Goal: Information Seeking & Learning: Check status

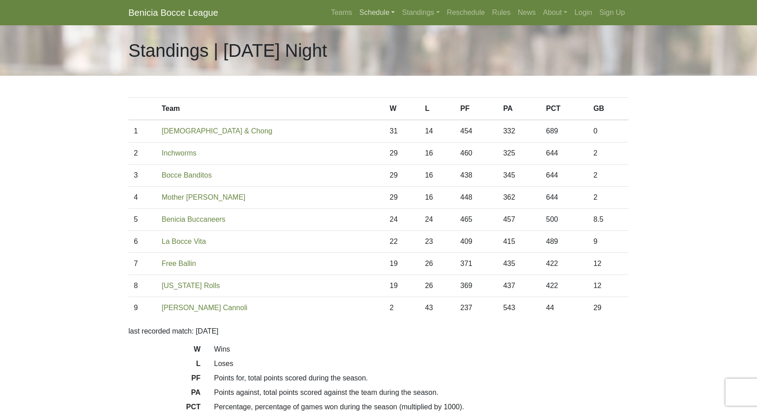
click at [365, 10] on link "Schedule" at bounding box center [377, 13] width 43 height 18
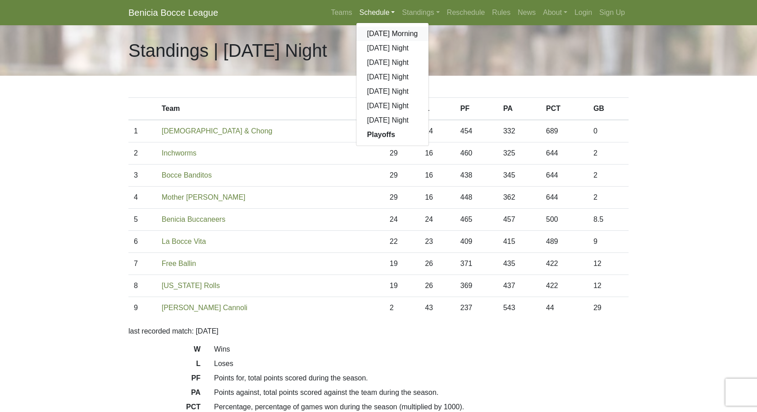
click at [366, 32] on link "[DATE] Morning" at bounding box center [392, 34] width 73 height 14
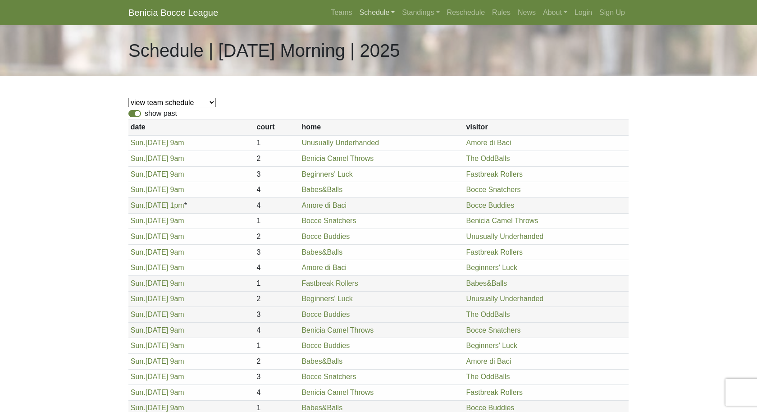
click at [370, 12] on link "Schedule" at bounding box center [377, 13] width 43 height 18
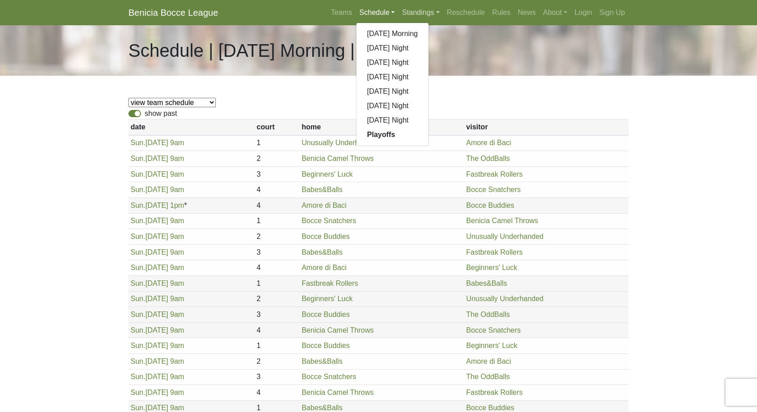
click at [408, 9] on link "Standings" at bounding box center [420, 13] width 45 height 18
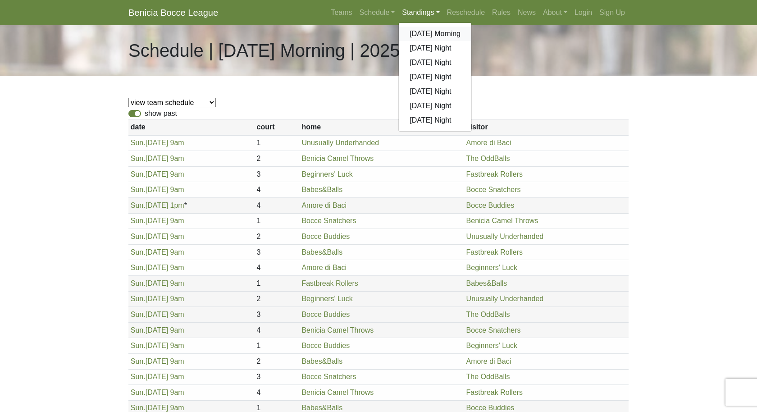
click at [408, 33] on link "[DATE] Morning" at bounding box center [435, 34] width 73 height 14
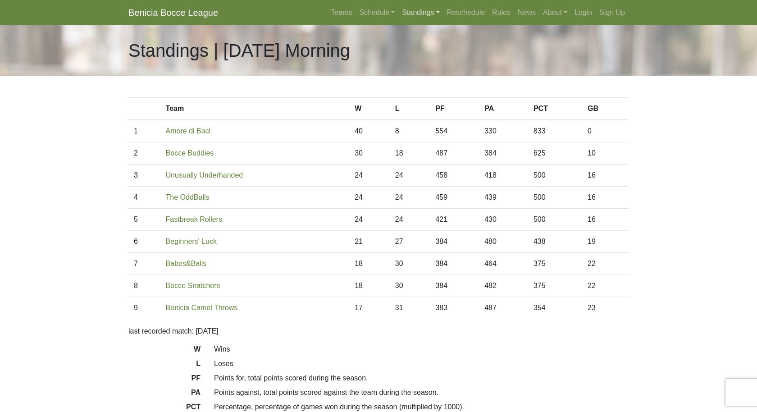
click at [415, 12] on link "Standings" at bounding box center [420, 13] width 45 height 18
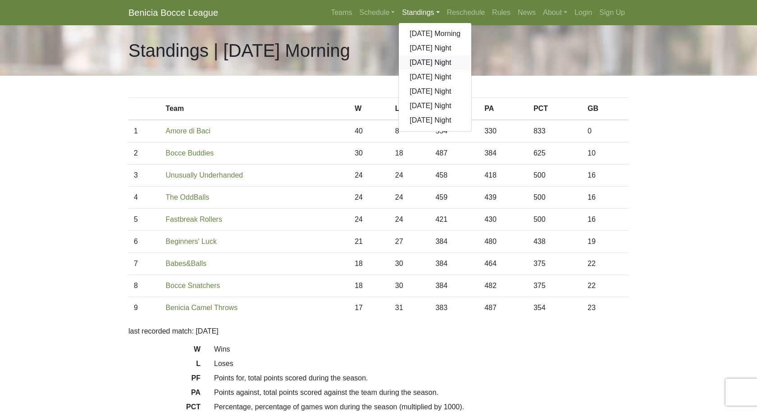
click at [419, 62] on link "[DATE] Night" at bounding box center [435, 62] width 73 height 14
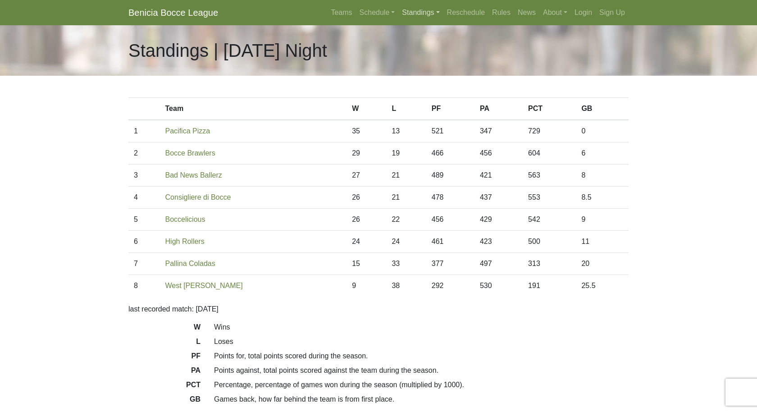
click at [405, 17] on link "Standings" at bounding box center [420, 13] width 45 height 18
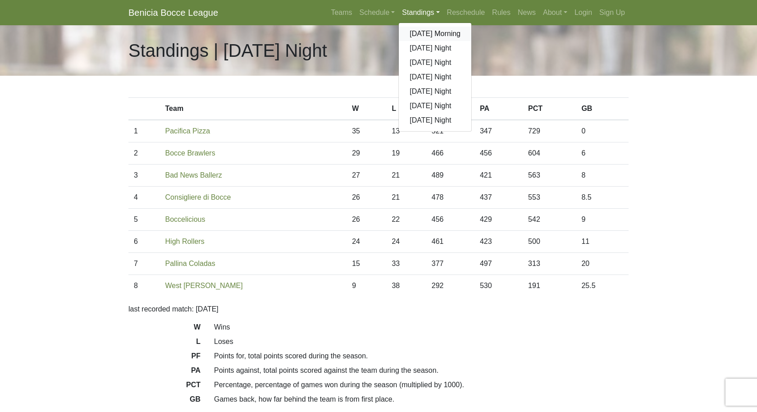
click at [408, 32] on link "[DATE] Morning" at bounding box center [435, 34] width 73 height 14
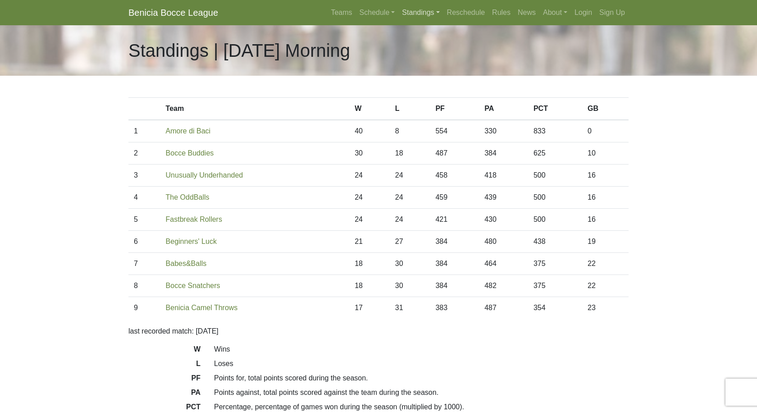
click at [415, 11] on link "Standings" at bounding box center [420, 13] width 45 height 18
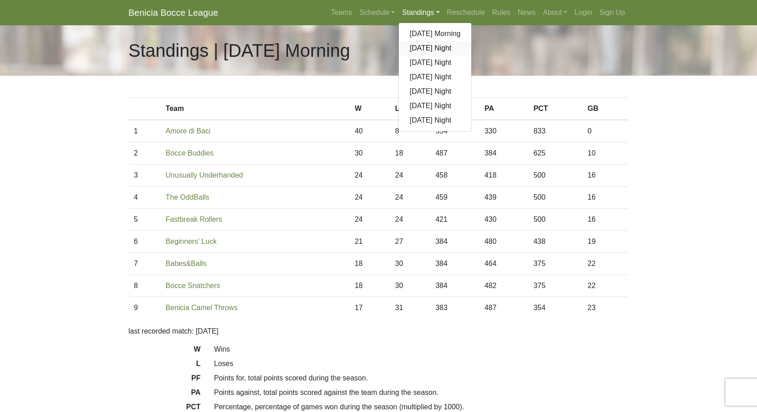
click at [409, 49] on link "[DATE] Night" at bounding box center [435, 48] width 73 height 14
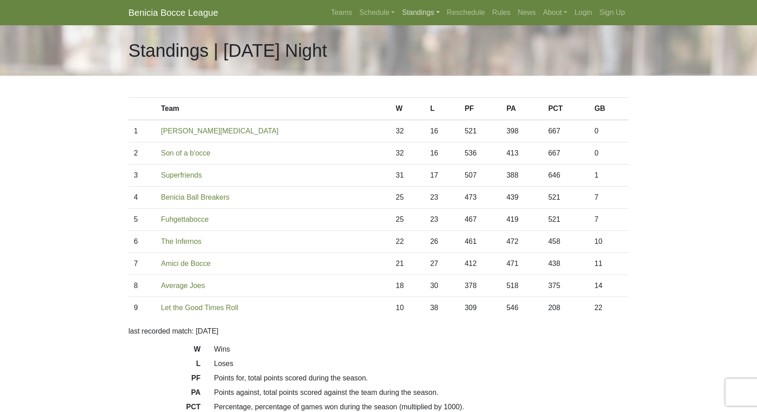
click at [403, 11] on link "Standings" at bounding box center [420, 13] width 45 height 18
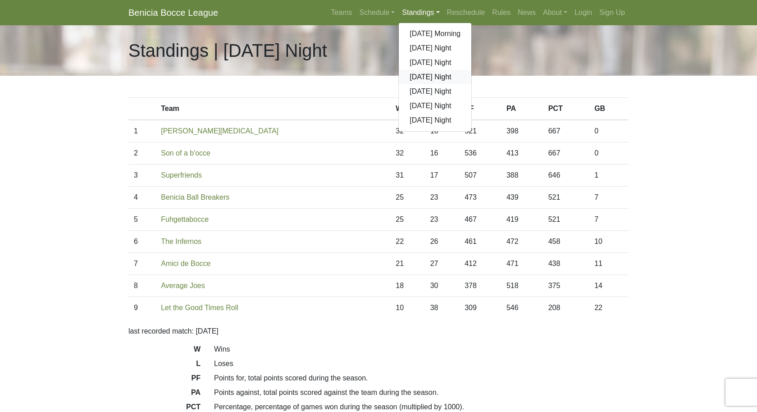
click at [410, 73] on link "[DATE] Night" at bounding box center [435, 77] width 73 height 14
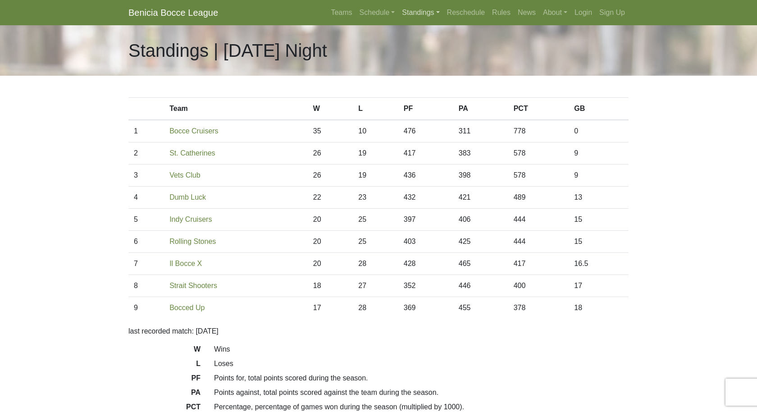
click at [422, 11] on link "Standings" at bounding box center [420, 13] width 45 height 18
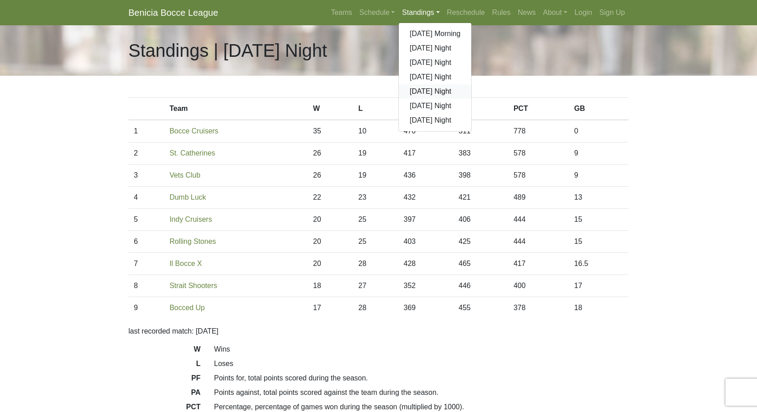
click at [419, 94] on link "[DATE] Night" at bounding box center [435, 91] width 73 height 14
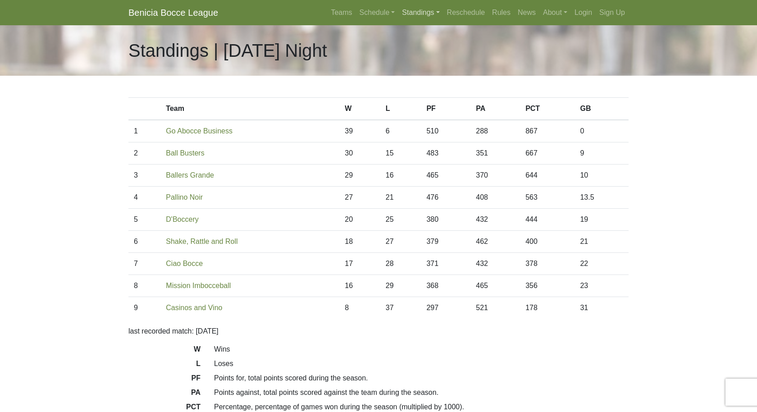
click at [421, 12] on link "Standings" at bounding box center [420, 13] width 45 height 18
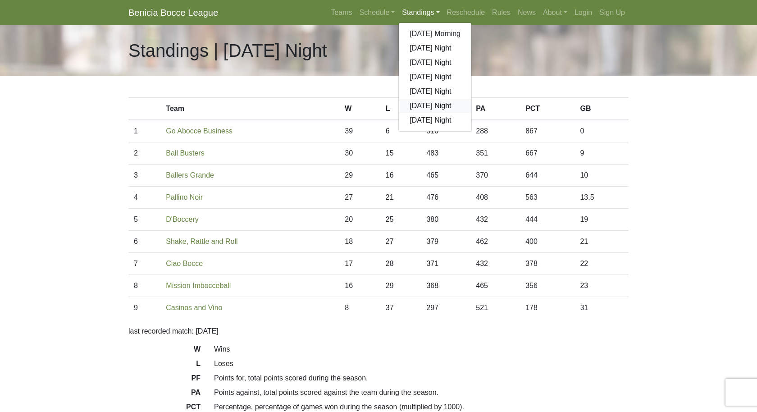
click at [415, 104] on link "[DATE] Night" at bounding box center [435, 106] width 73 height 14
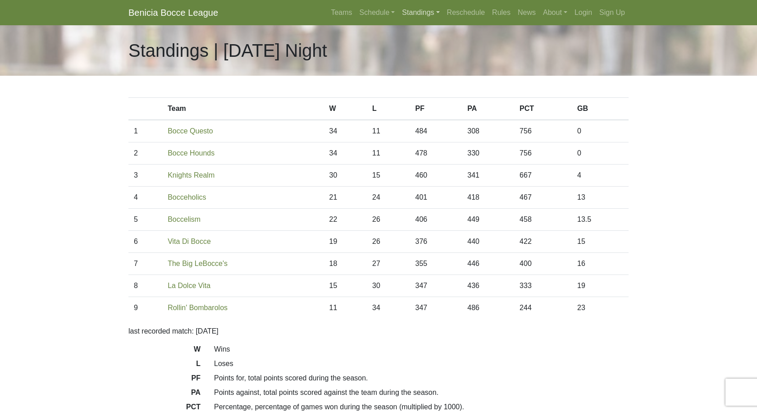
click at [413, 14] on link "Standings" at bounding box center [420, 13] width 45 height 18
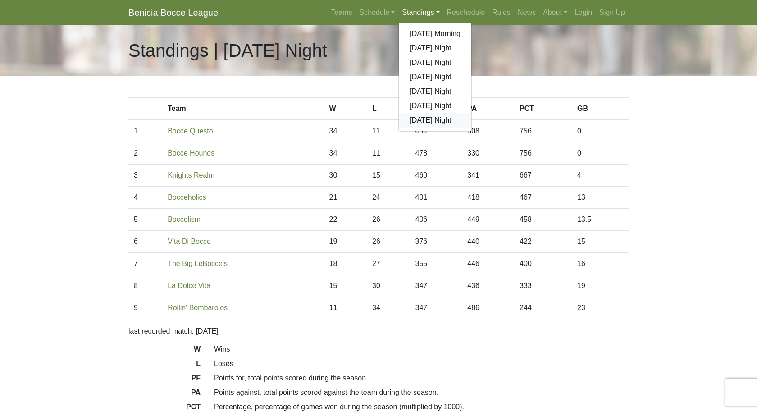
click at [409, 116] on link "[DATE] Night" at bounding box center [435, 120] width 73 height 14
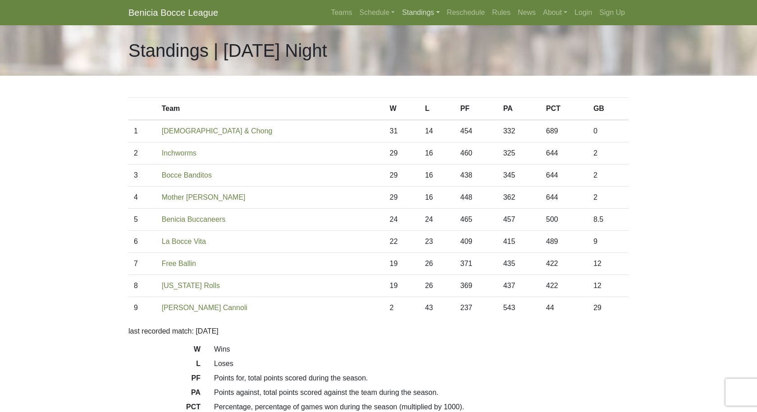
click at [410, 13] on link "Standings" at bounding box center [420, 13] width 45 height 18
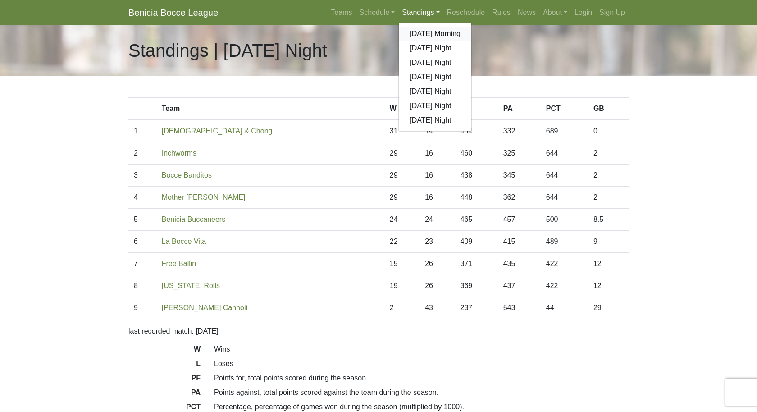
click at [409, 33] on link "[DATE] Morning" at bounding box center [435, 34] width 73 height 14
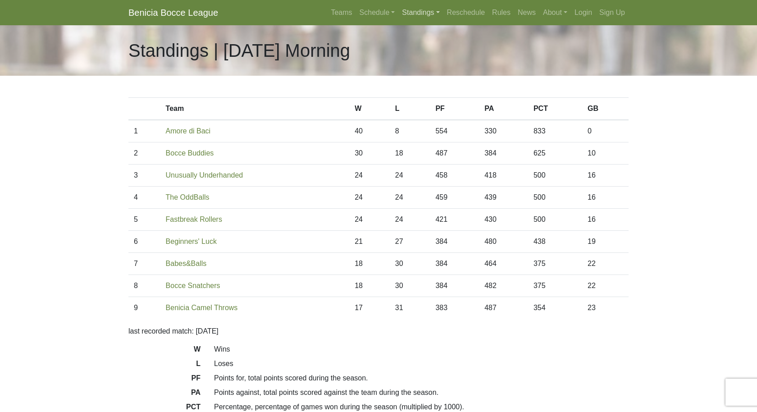
click at [413, 15] on link "Standings" at bounding box center [420, 13] width 45 height 18
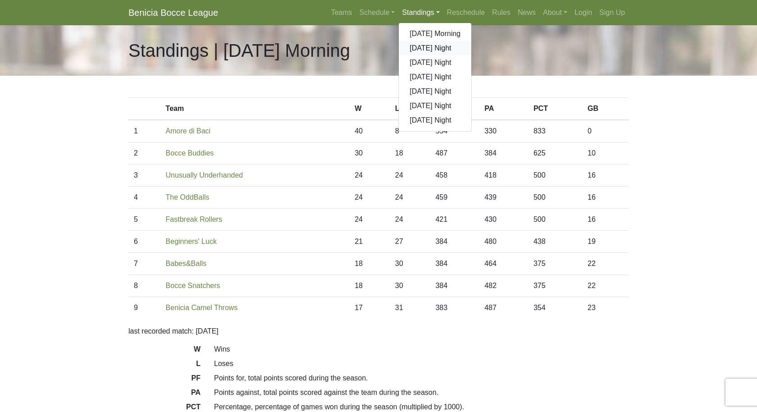
click at [411, 47] on link "[DATE] Night" at bounding box center [435, 48] width 73 height 14
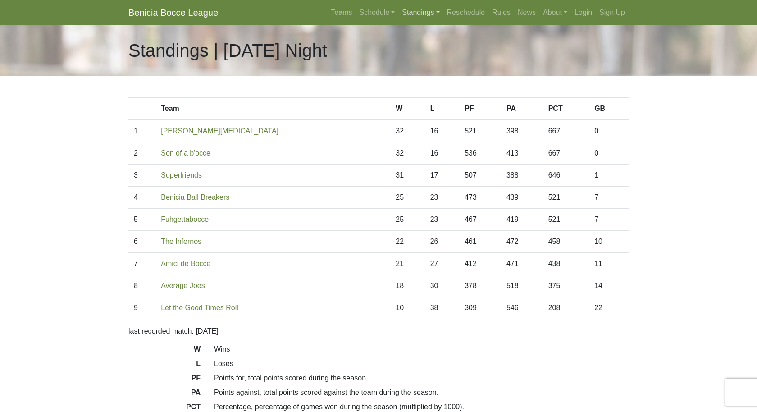
click at [412, 13] on link "Standings" at bounding box center [420, 13] width 45 height 18
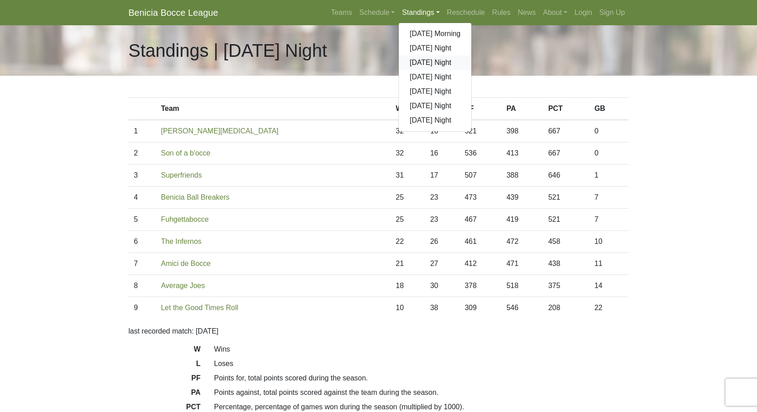
click at [417, 63] on link "[DATE] Night" at bounding box center [435, 62] width 73 height 14
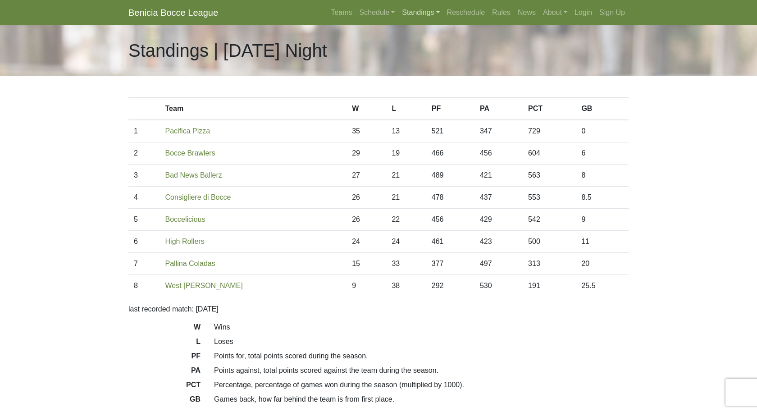
click at [427, 14] on link "Standings" at bounding box center [420, 13] width 45 height 18
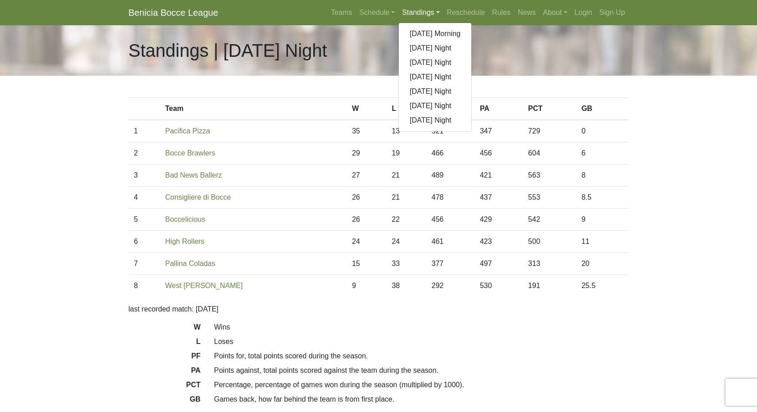
click at [427, 14] on link "Standings" at bounding box center [420, 13] width 45 height 18
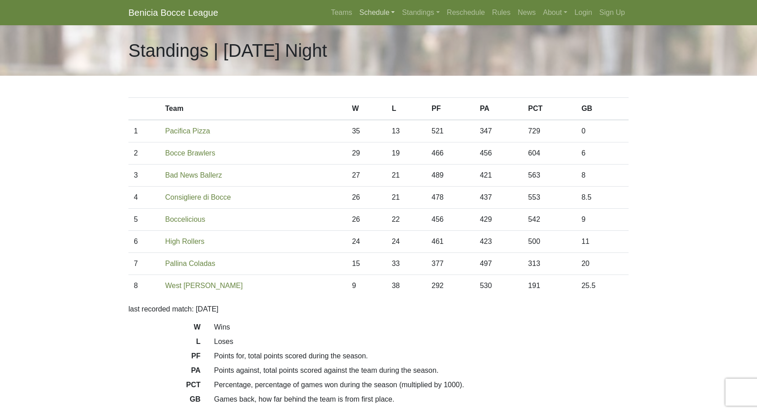
click at [379, 11] on link "Schedule" at bounding box center [377, 13] width 43 height 18
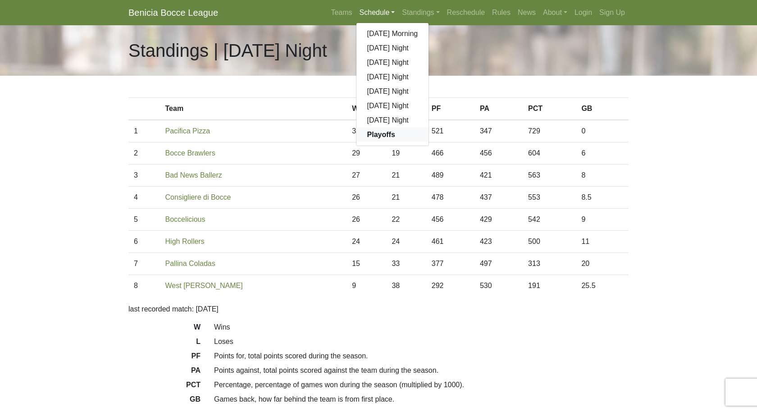
click at [367, 134] on strong "Playoffs" at bounding box center [381, 135] width 28 height 8
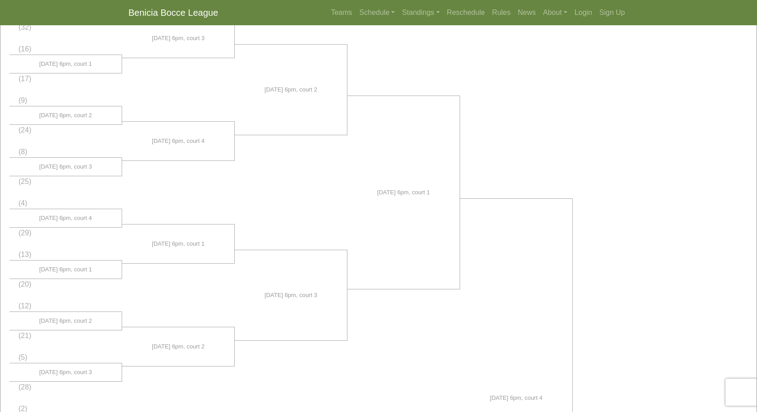
scroll to position [138, 0]
